Goal: Find specific page/section: Find specific page/section

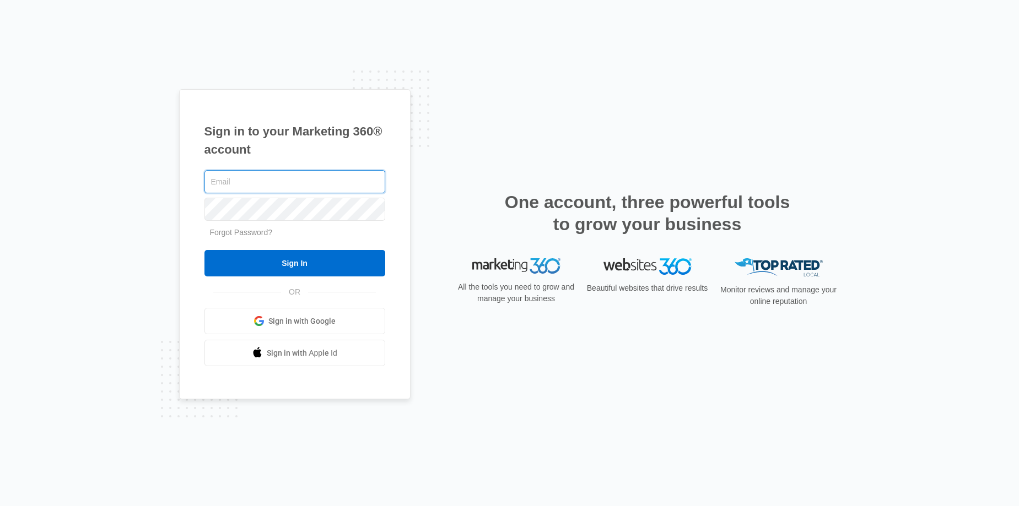
type input "[PERSON_NAME][EMAIL_ADDRESS][DOMAIN_NAME]"
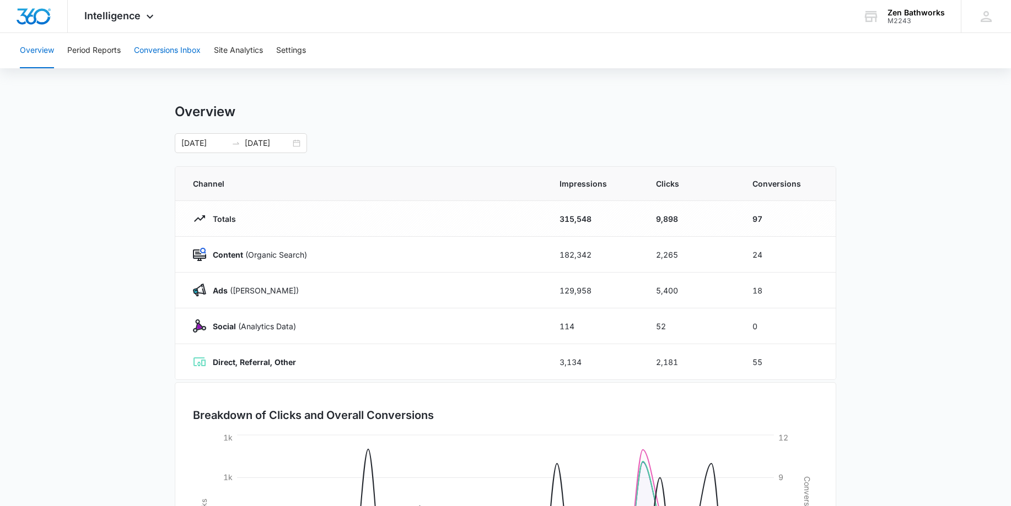
click at [150, 52] on button "Conversions Inbox" at bounding box center [167, 50] width 67 height 35
